Goal: Task Accomplishment & Management: Use online tool/utility

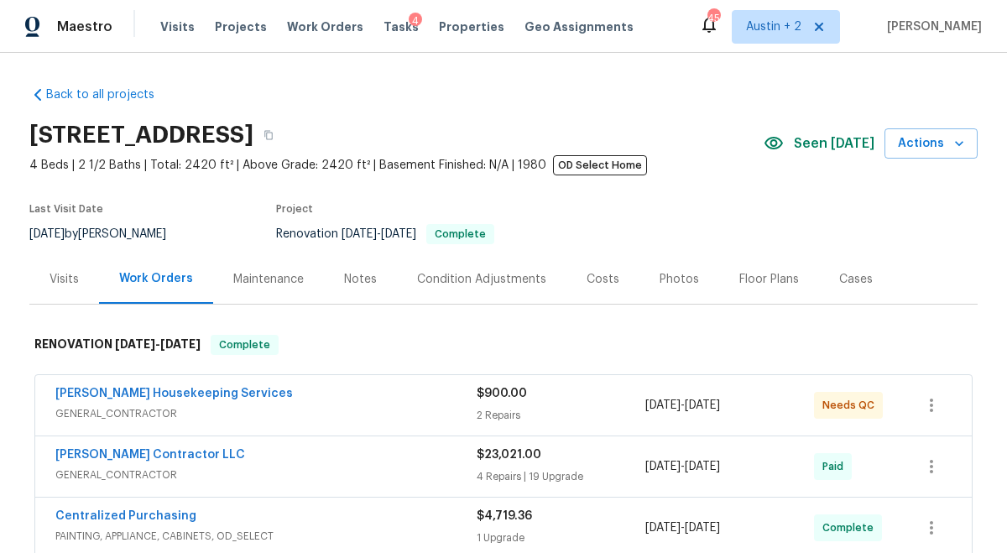
scroll to position [967, 0]
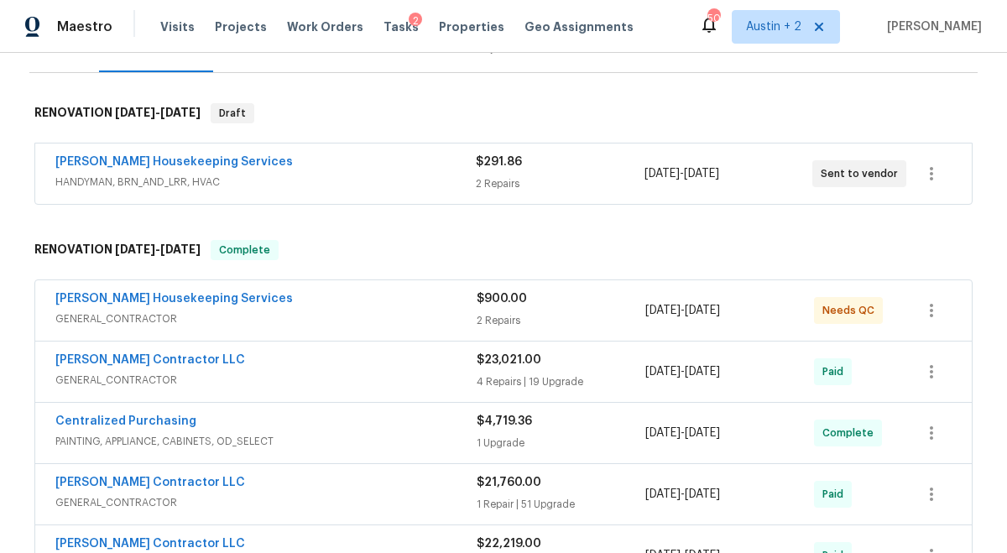
scroll to position [214, 0]
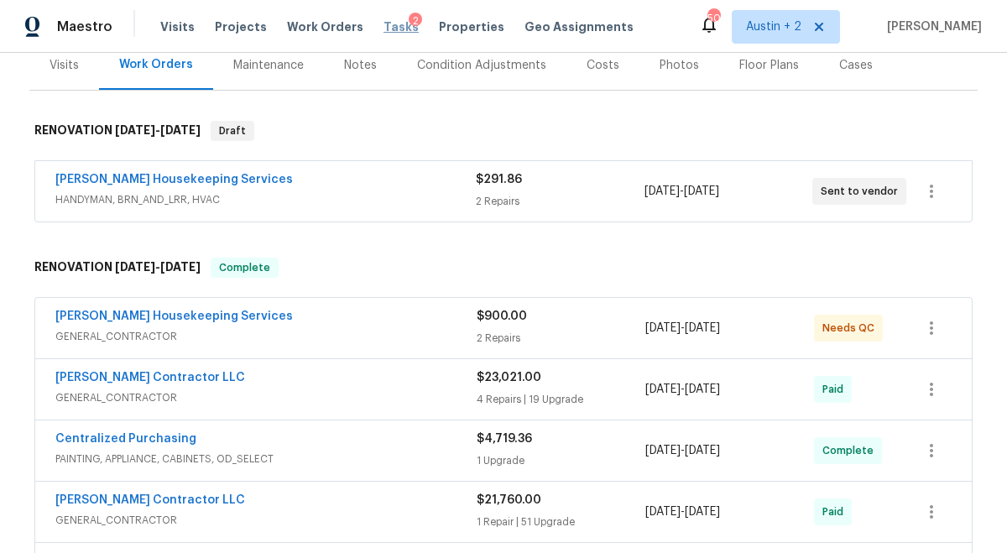
click at [383, 24] on span "Tasks" at bounding box center [400, 27] width 35 height 12
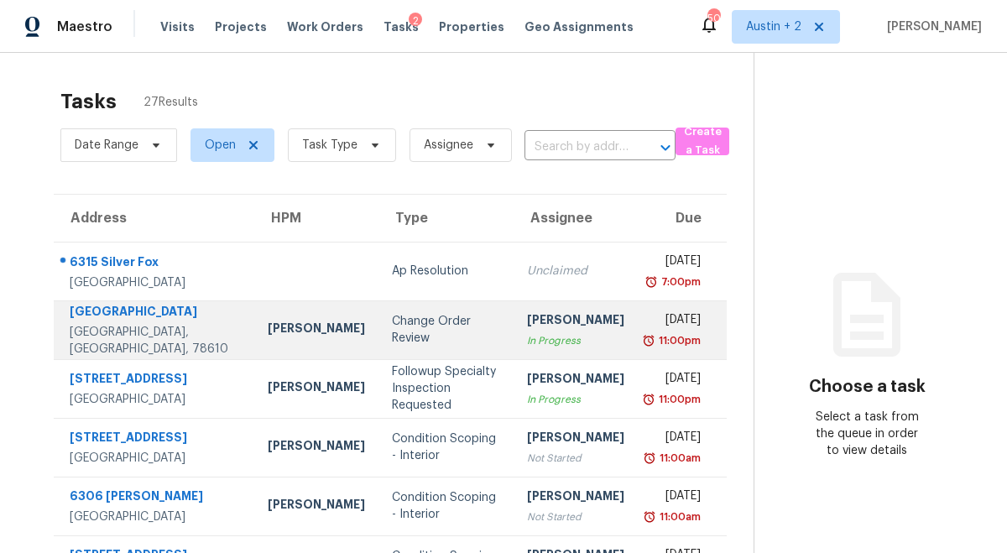
scroll to position [336, 0]
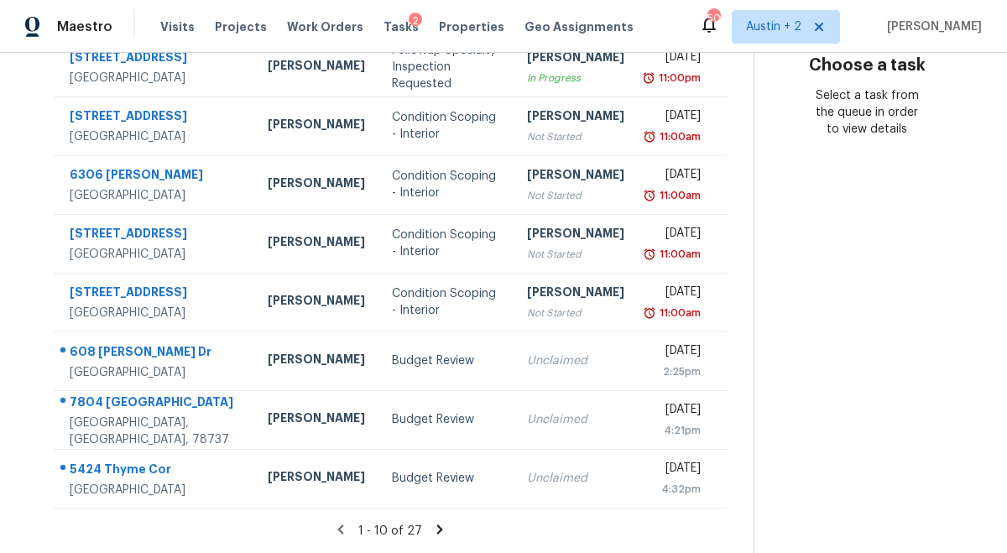
click at [432, 529] on icon at bounding box center [439, 529] width 15 height 15
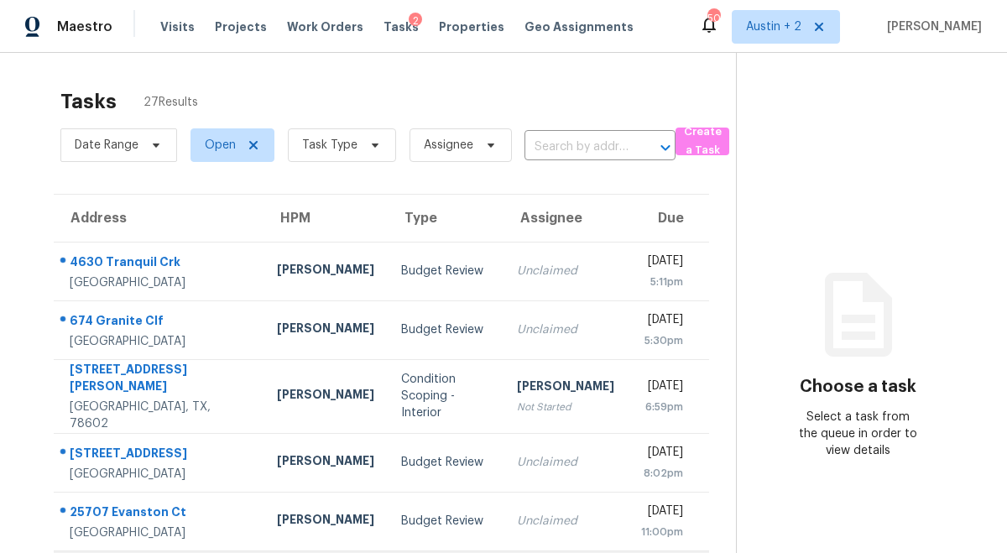
scroll to position [321, 0]
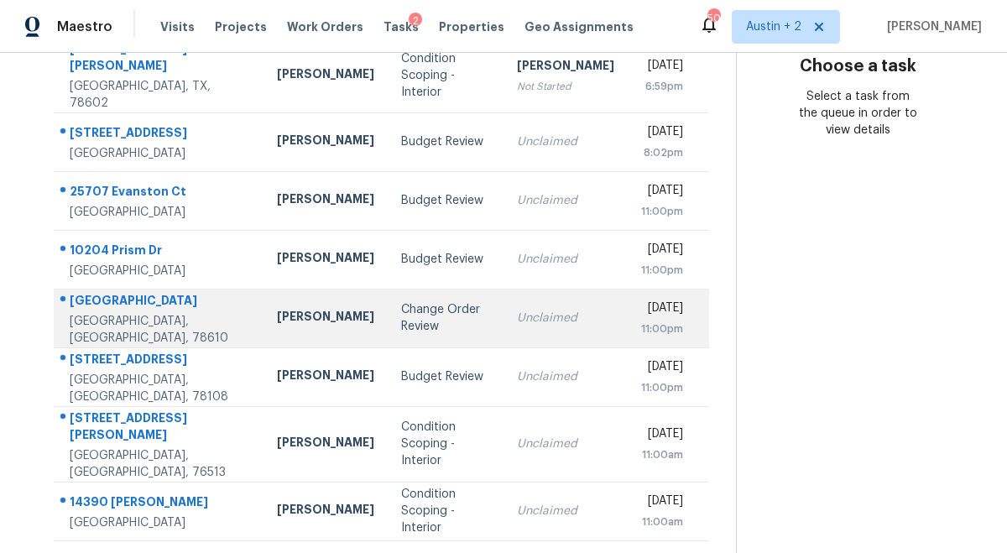
click at [401, 301] on div "Change Order Review" at bounding box center [445, 318] width 89 height 34
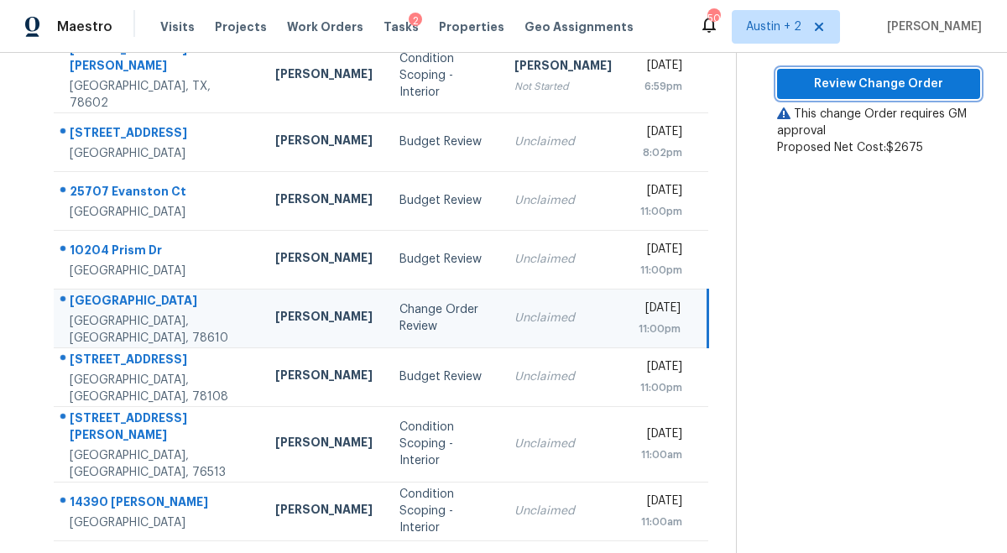
click at [889, 90] on span "Review Change Order" at bounding box center [878, 84] width 176 height 21
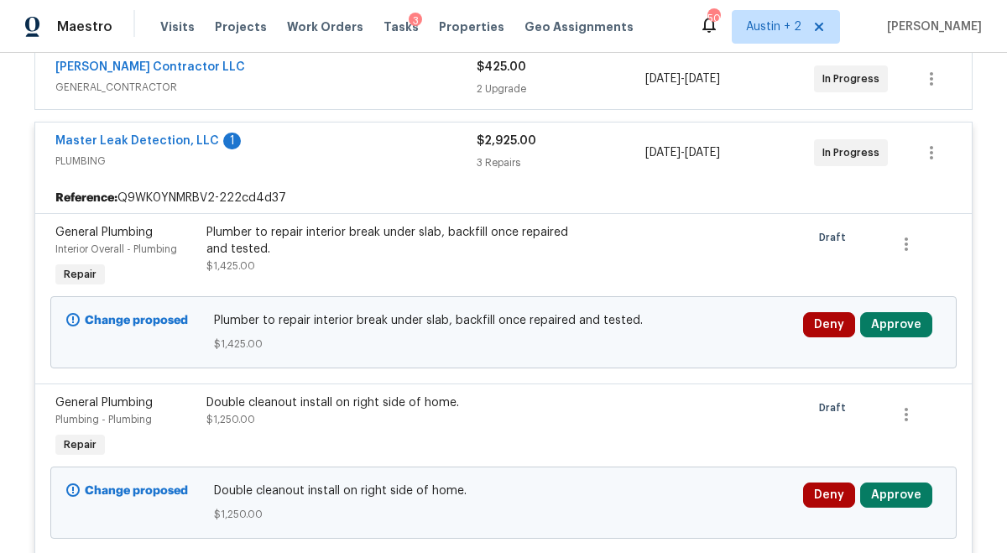
scroll to position [597, 0]
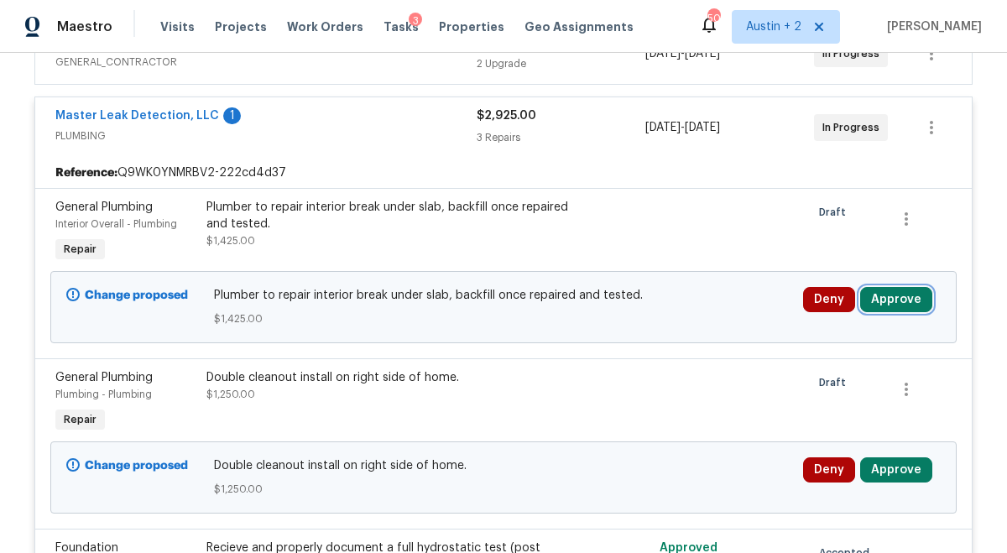
click at [890, 298] on button "Approve" at bounding box center [896, 299] width 72 height 25
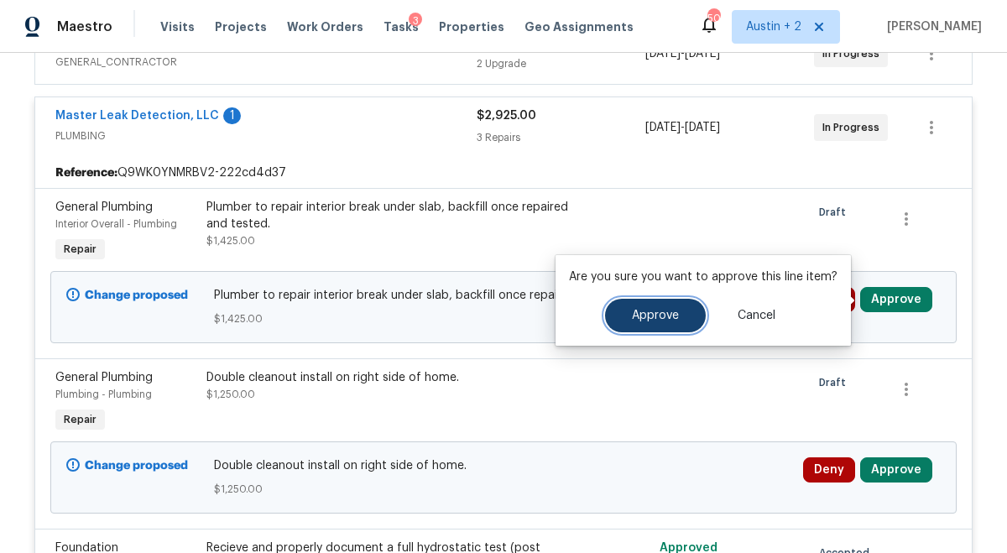
click at [673, 310] on span "Approve" at bounding box center [655, 316] width 47 height 13
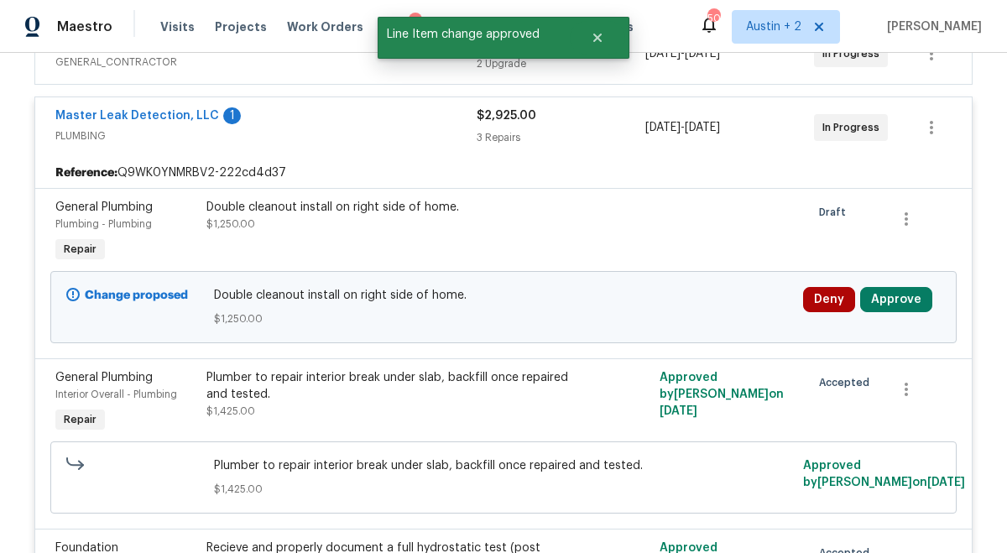
click at [912, 315] on div "Deny Approve" at bounding box center [872, 307] width 148 height 50
click at [909, 305] on button "Approve" at bounding box center [896, 299] width 72 height 25
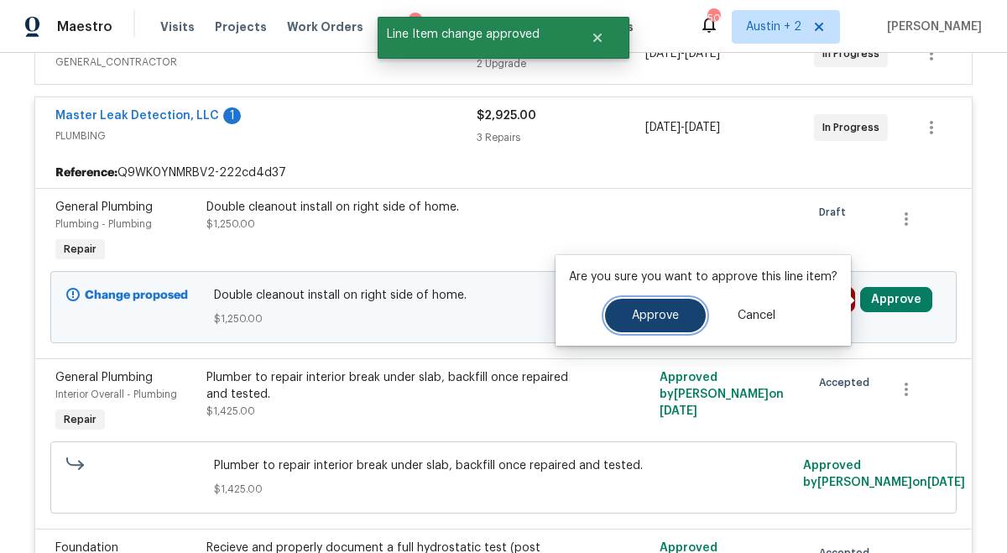
click at [677, 310] on button "Approve" at bounding box center [655, 316] width 101 height 34
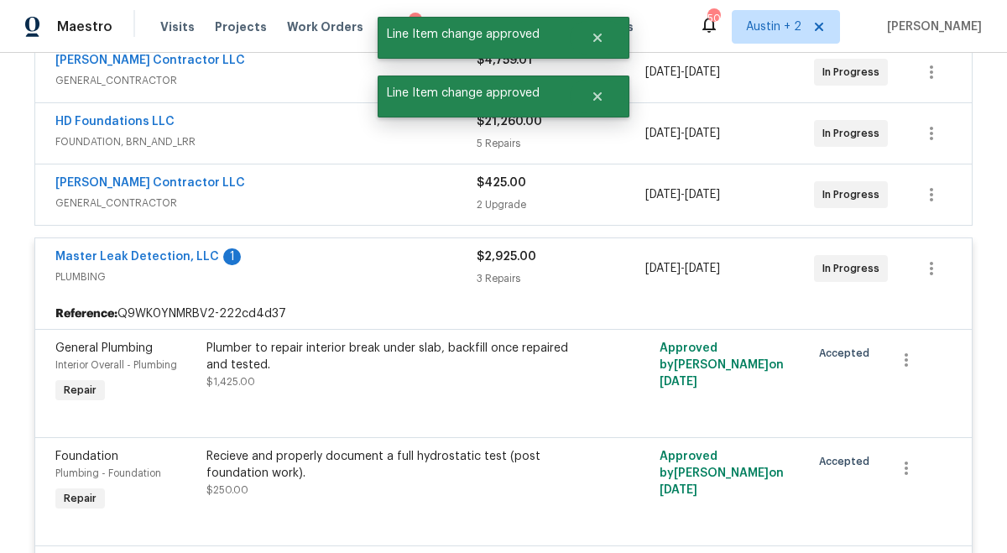
scroll to position [0, 0]
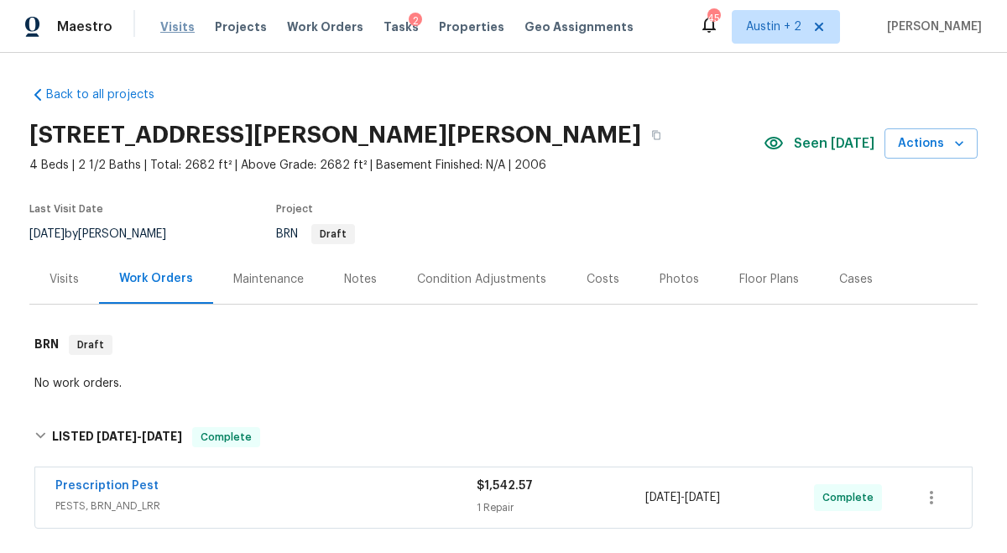
click at [170, 27] on span "Visits" at bounding box center [177, 26] width 34 height 17
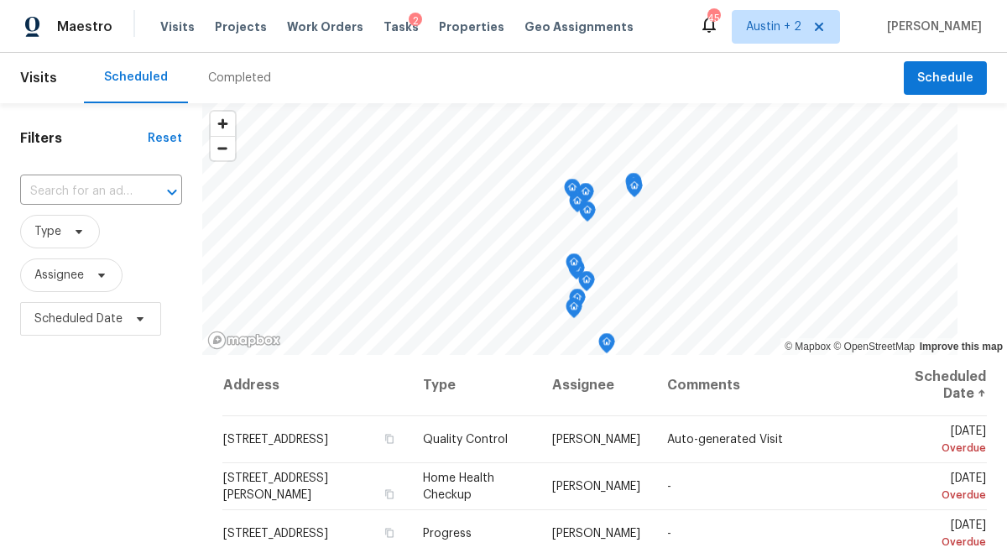
click at [225, 78] on div "Completed" at bounding box center [239, 78] width 63 height 17
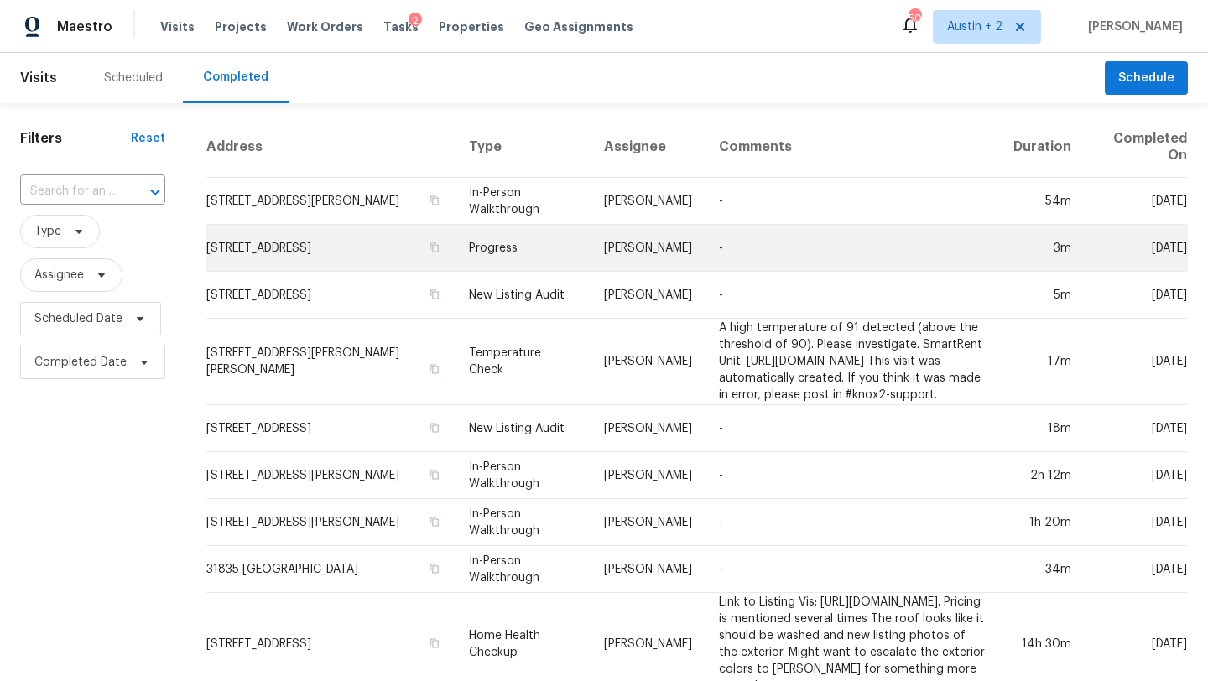
click at [456, 251] on td "Progress" at bounding box center [523, 248] width 135 height 47
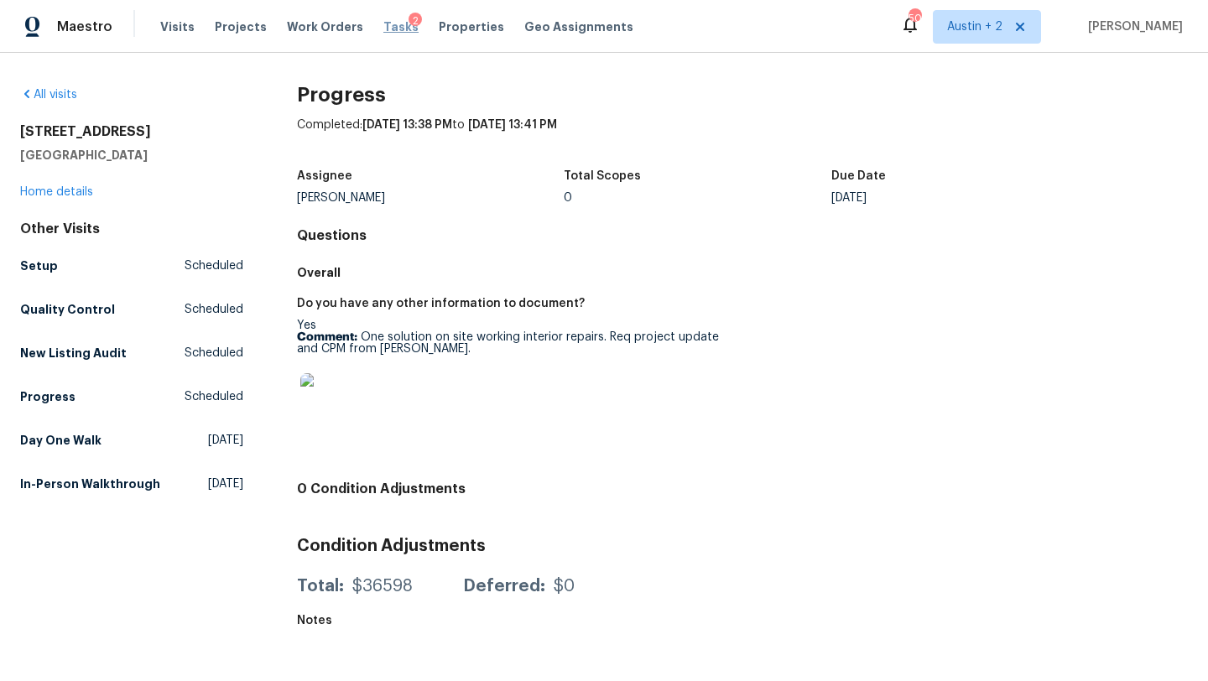
click at [383, 28] on span "Tasks" at bounding box center [400, 27] width 35 height 12
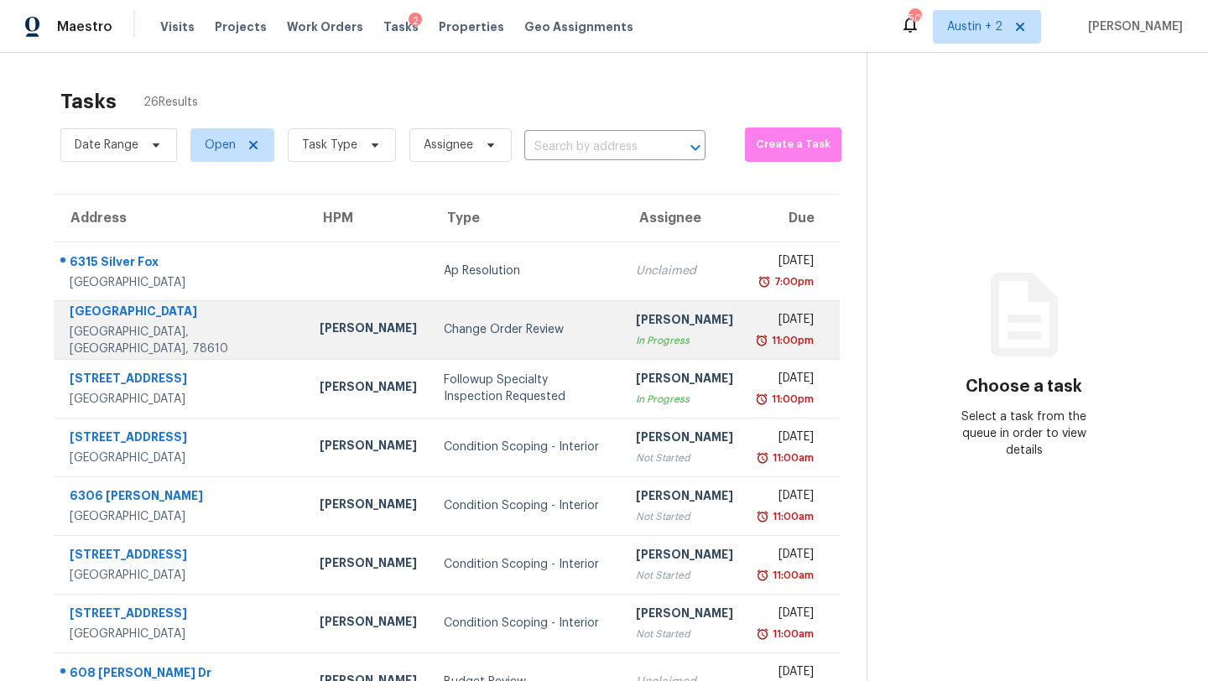
click at [444, 331] on div "Change Order Review" at bounding box center [526, 329] width 165 height 17
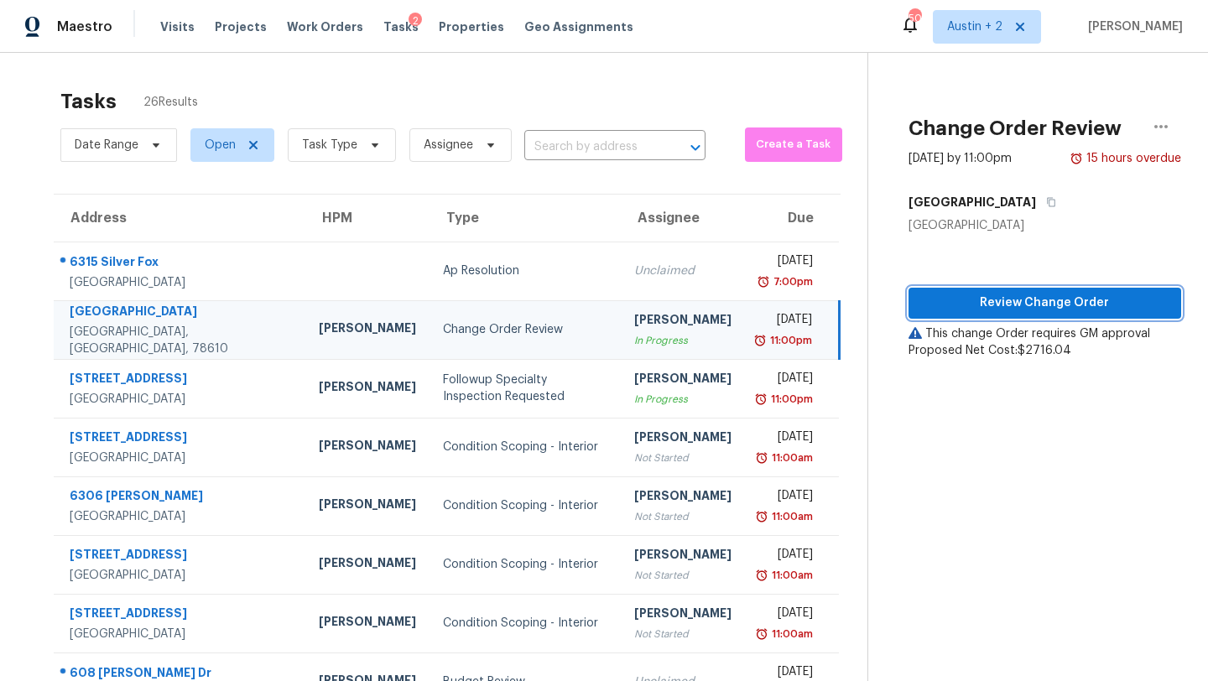
click at [1004, 312] on span "Review Change Order" at bounding box center [1045, 303] width 246 height 21
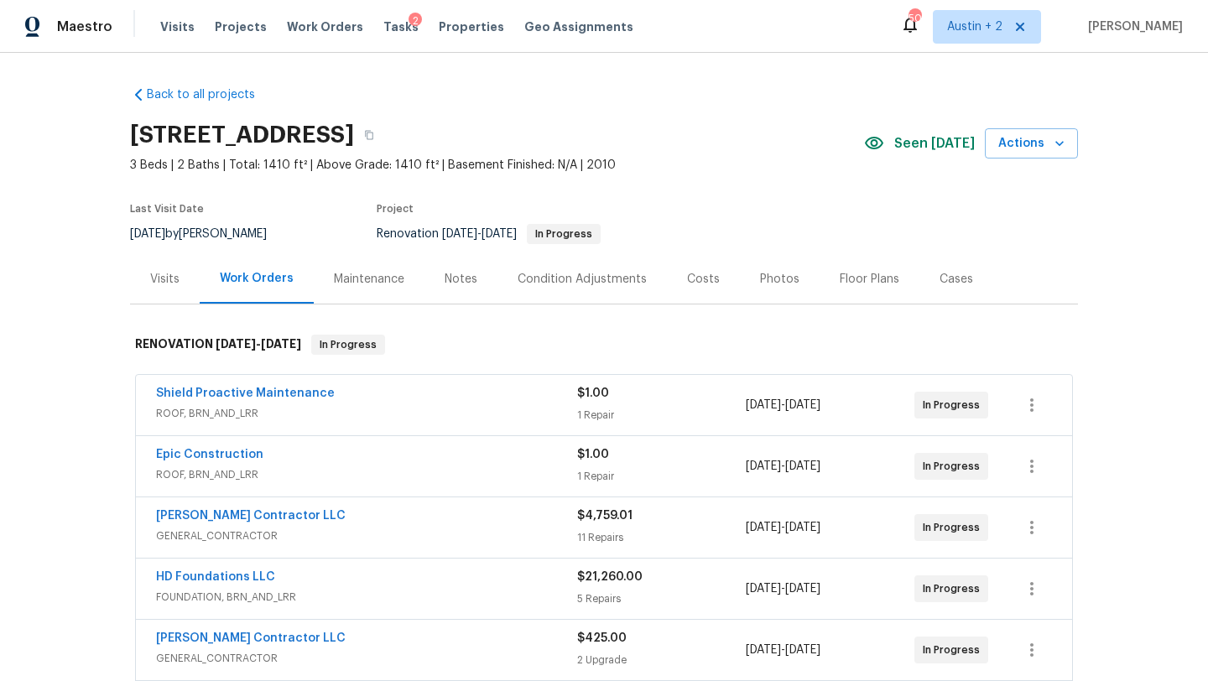
click at [692, 280] on div "Costs" at bounding box center [703, 279] width 33 height 17
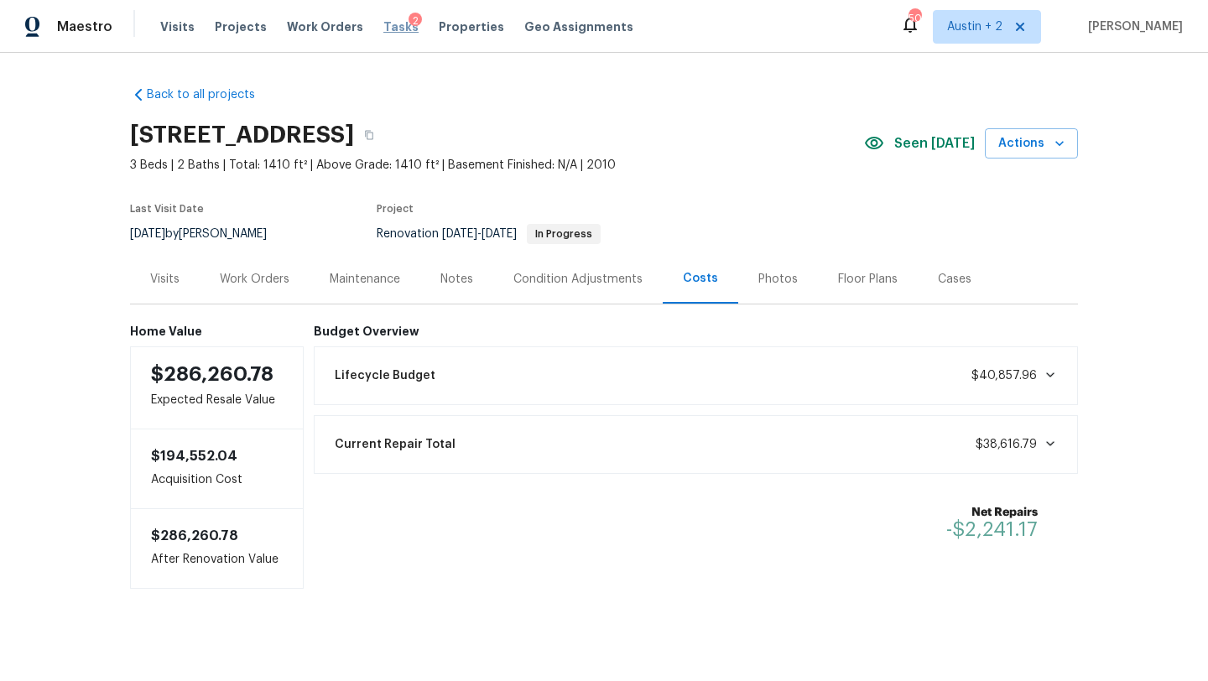
click at [383, 29] on span "Tasks" at bounding box center [400, 27] width 35 height 12
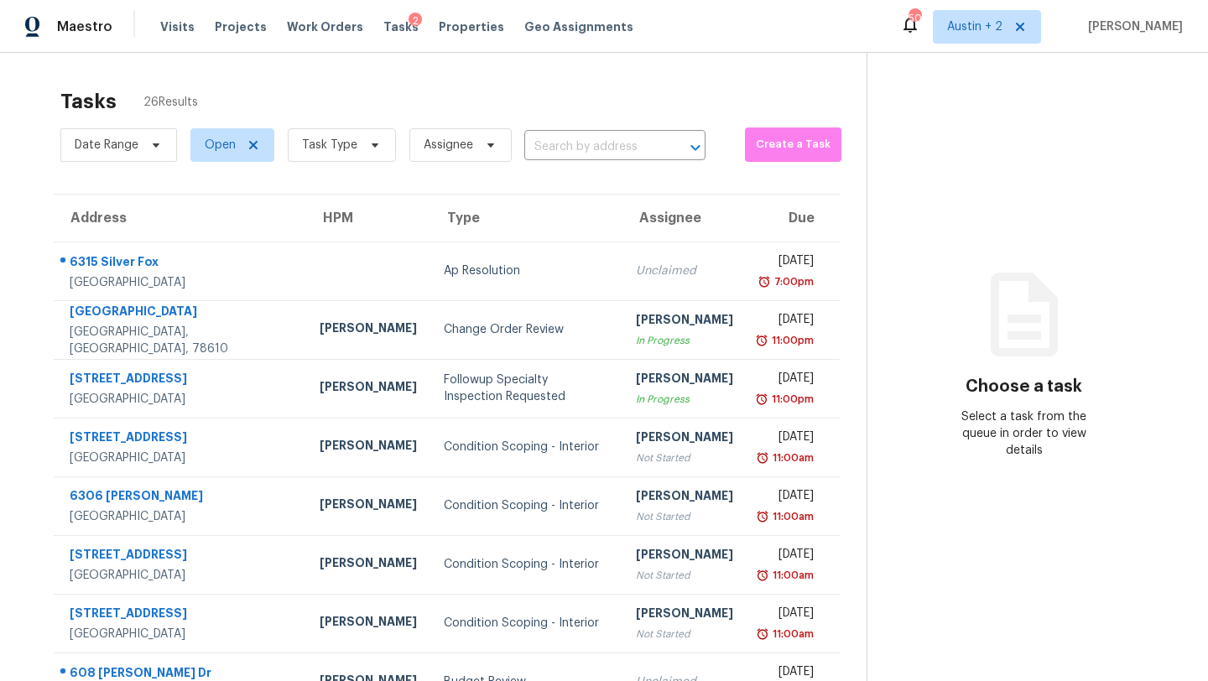
scroll to position [192, 0]
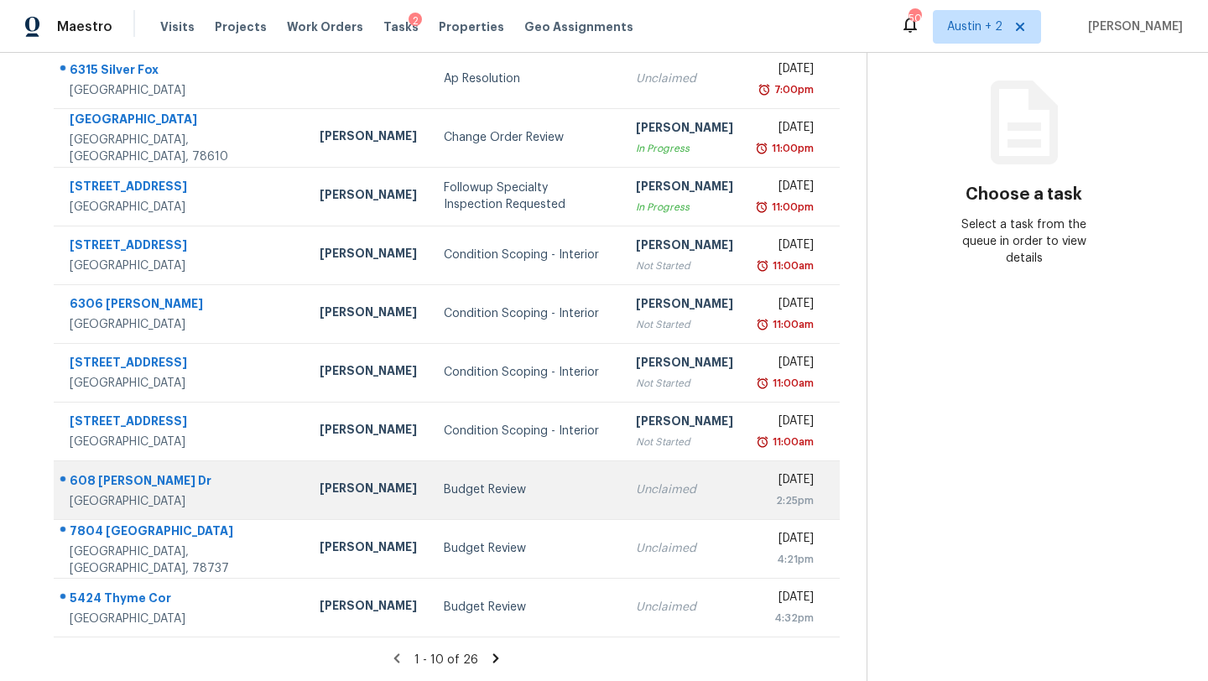
click at [432, 502] on td "Budget Review" at bounding box center [526, 490] width 192 height 59
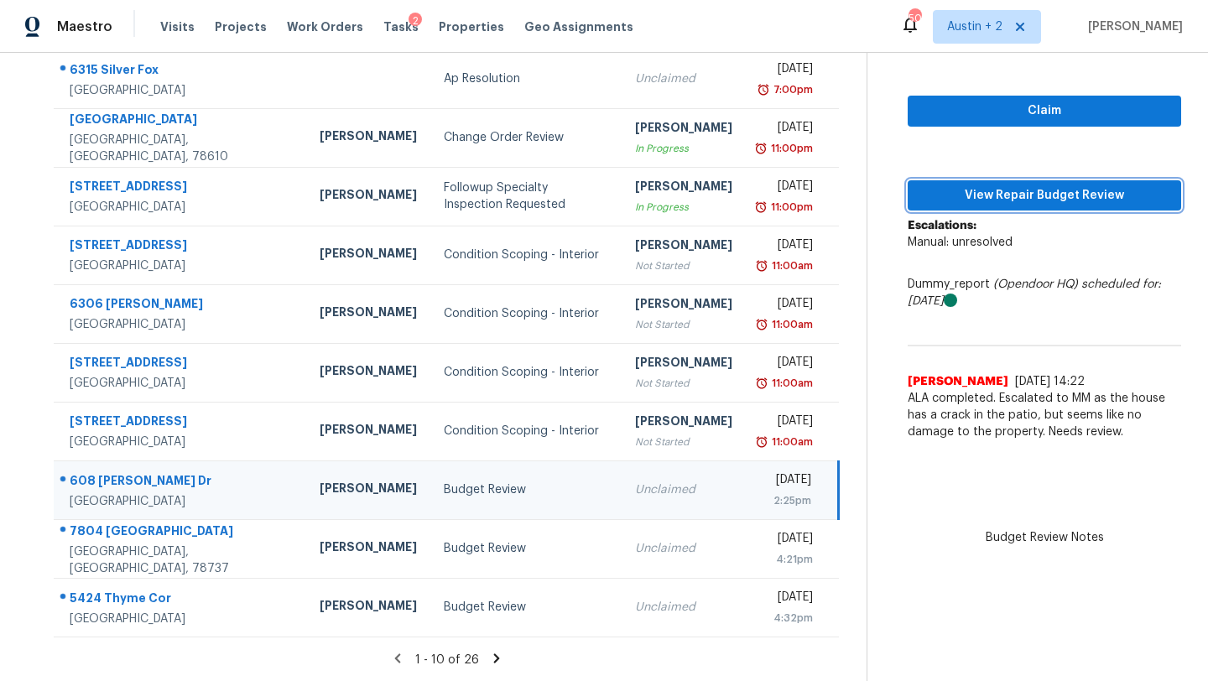
click at [1056, 196] on span "View Repair Budget Review" at bounding box center [1044, 195] width 247 height 21
